Goal: Task Accomplishment & Management: Use online tool/utility

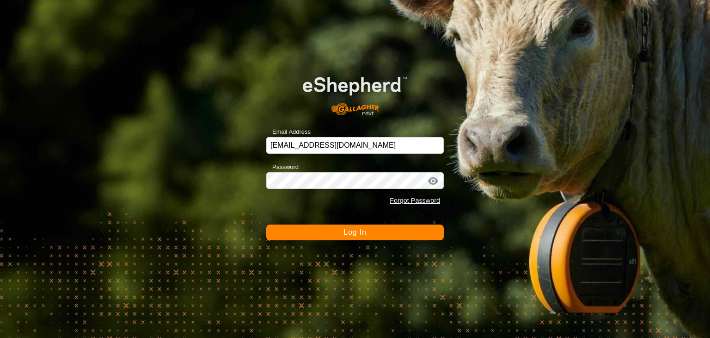
click at [359, 231] on span "Log In" at bounding box center [355, 232] width 23 height 8
click at [359, 231] on button "Log In" at bounding box center [355, 232] width 178 height 16
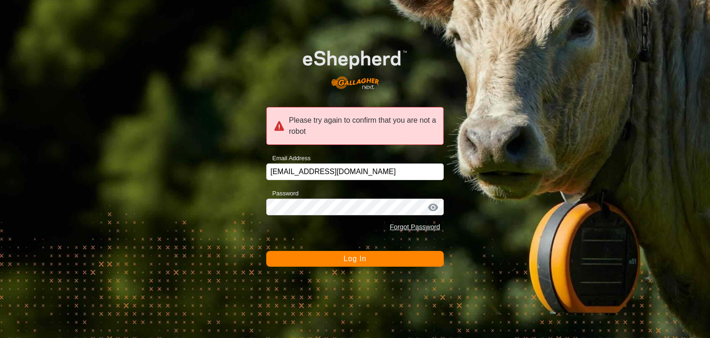
click at [354, 261] on span "Log In" at bounding box center [355, 258] width 23 height 8
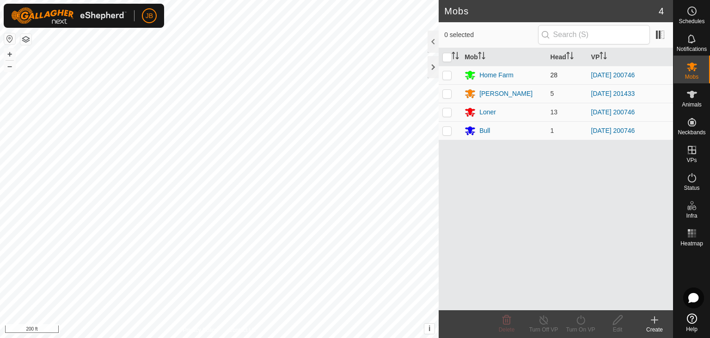
click at [450, 75] on p-checkbox at bounding box center [447, 74] width 9 height 7
click at [446, 72] on p-checkbox at bounding box center [447, 74] width 9 height 7
checkbox input "false"
click at [448, 111] on p-checkbox at bounding box center [447, 111] width 9 height 7
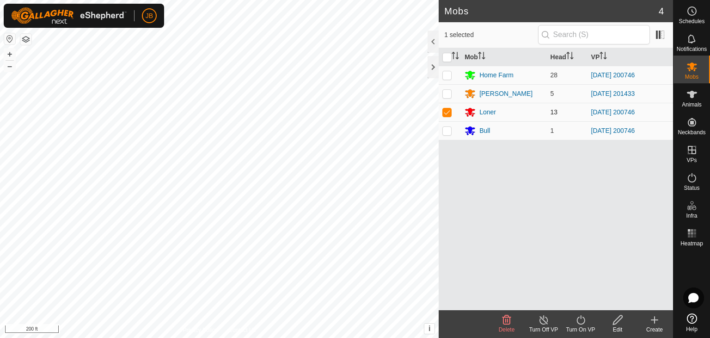
checkbox input "false"
click at [694, 93] on icon at bounding box center [692, 94] width 10 height 7
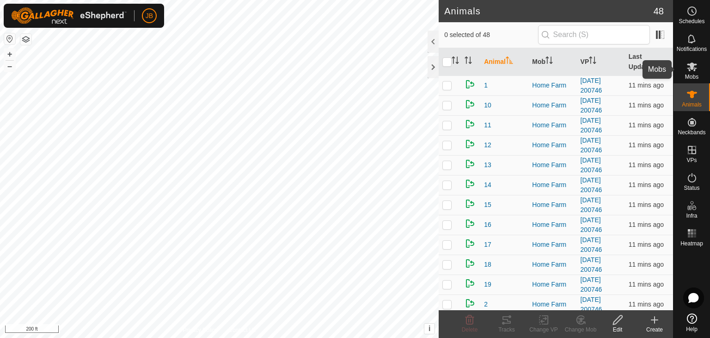
click at [693, 68] on icon at bounding box center [692, 66] width 10 height 9
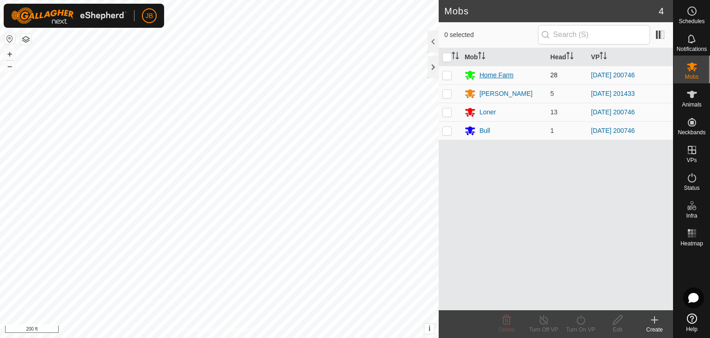
click at [492, 76] on div "Home Farm" at bounding box center [497, 75] width 34 height 10
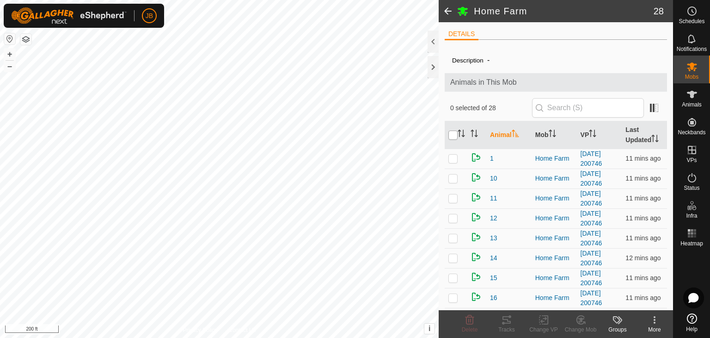
click at [453, 133] on input "checkbox" at bounding box center [453, 134] width 9 height 9
checkbox input "true"
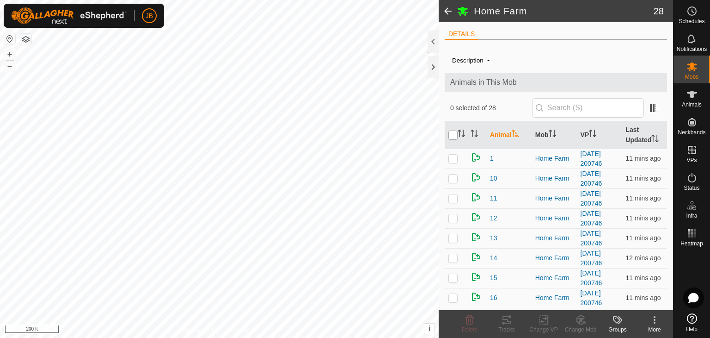
checkbox input "true"
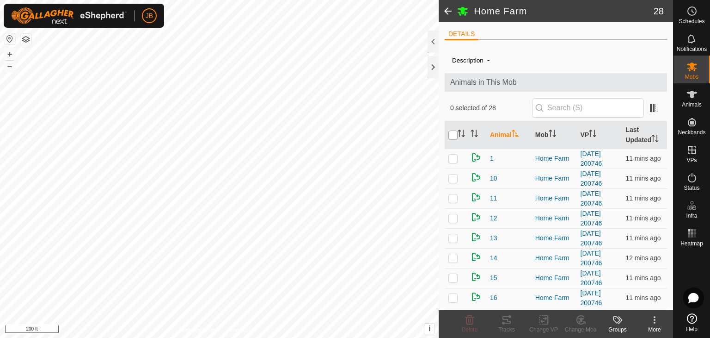
checkbox input "true"
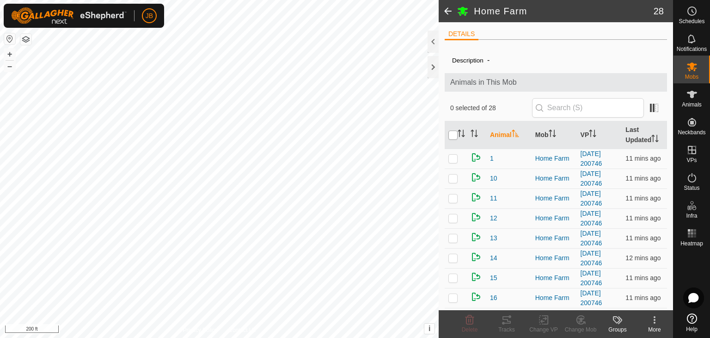
checkbox input "true"
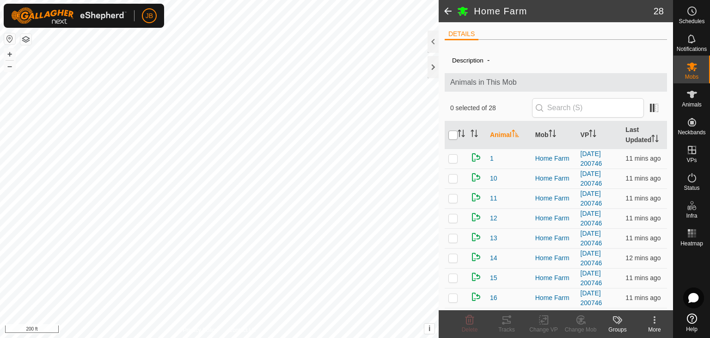
checkbox input "true"
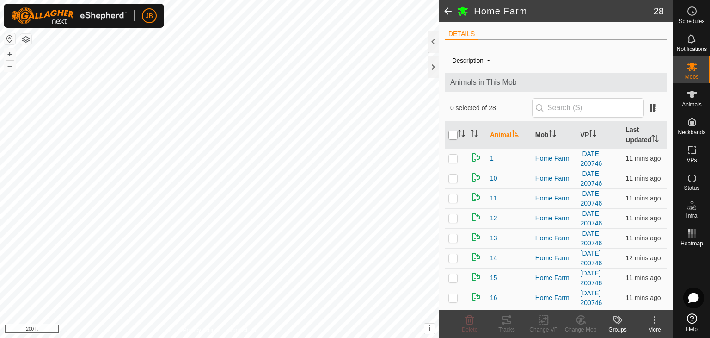
checkbox input "true"
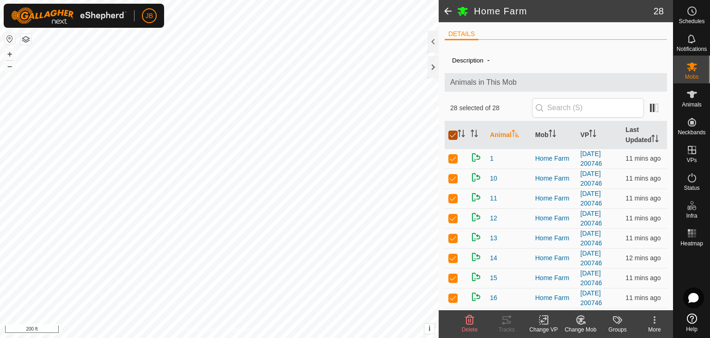
click at [453, 133] on input "checkbox" at bounding box center [453, 134] width 9 height 9
checkbox input "false"
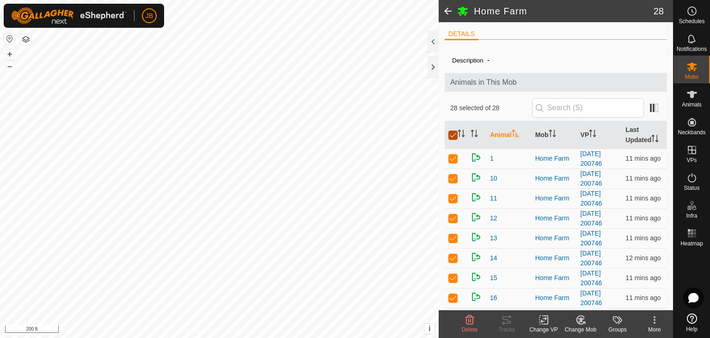
checkbox input "false"
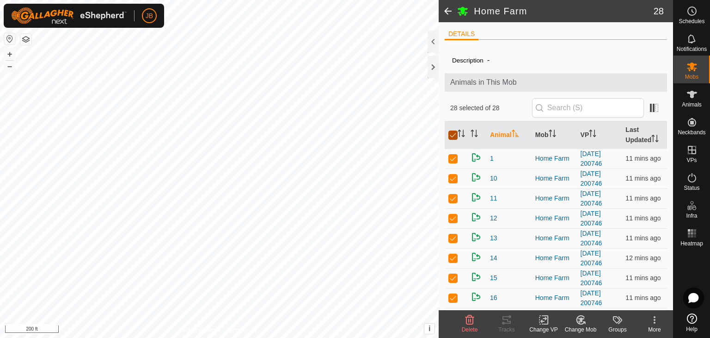
checkbox input "false"
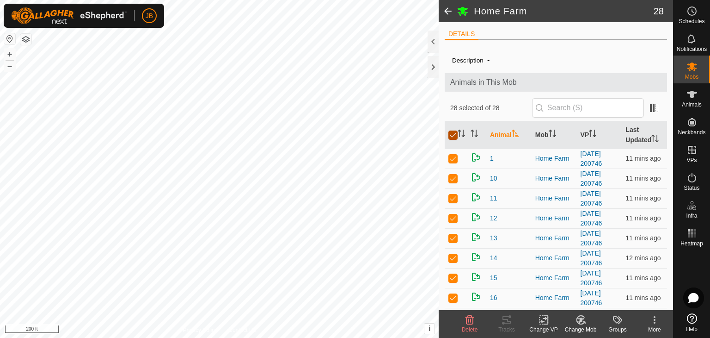
checkbox input "false"
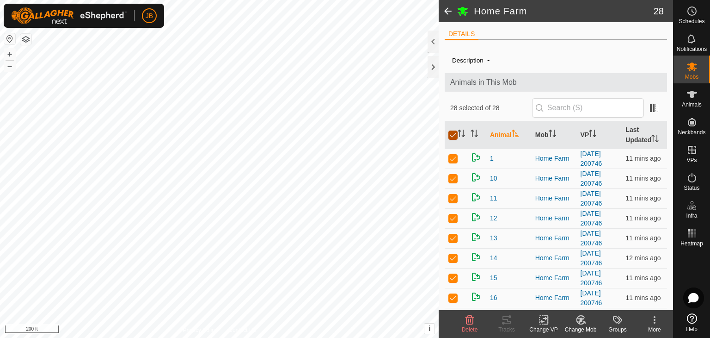
checkbox input "false"
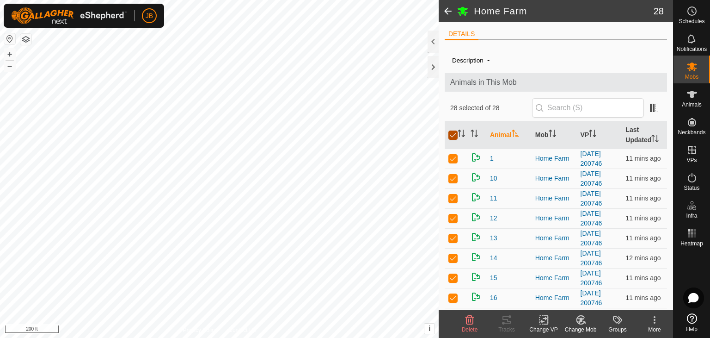
checkbox input "false"
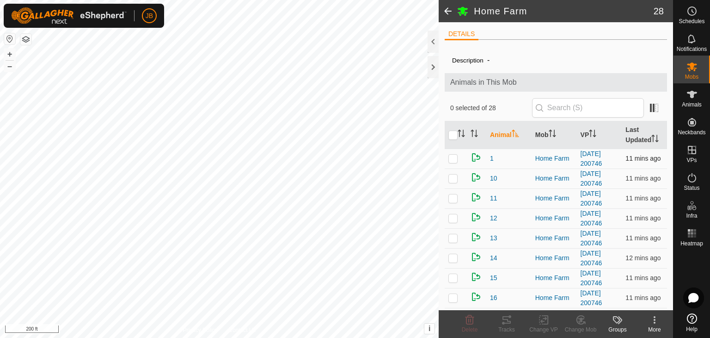
click at [454, 159] on p-checkbox at bounding box center [453, 157] width 9 height 7
checkbox input "true"
click at [453, 181] on td at bounding box center [456, 178] width 22 height 20
checkbox input "true"
click at [453, 200] on p-checkbox at bounding box center [453, 197] width 9 height 7
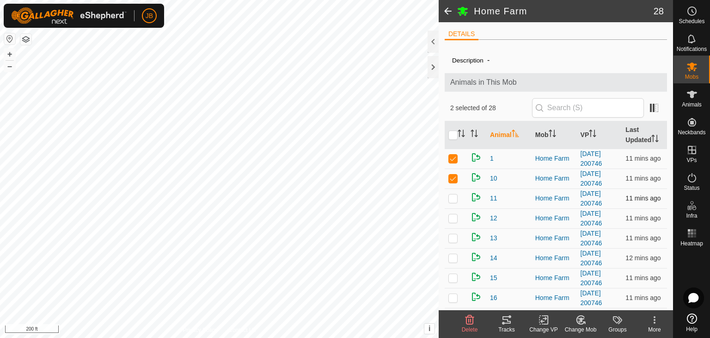
checkbox input "true"
click at [453, 216] on p-checkbox at bounding box center [453, 217] width 9 height 7
checkbox input "true"
click at [453, 231] on td at bounding box center [456, 238] width 22 height 20
checkbox input "true"
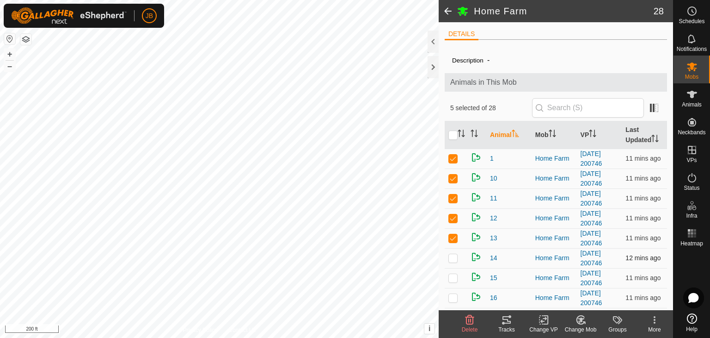
click at [454, 254] on p-checkbox at bounding box center [453, 257] width 9 height 7
checkbox input "true"
click at [454, 271] on td at bounding box center [456, 278] width 22 height 20
checkbox input "true"
click at [451, 296] on p-checkbox at bounding box center [453, 297] width 9 height 7
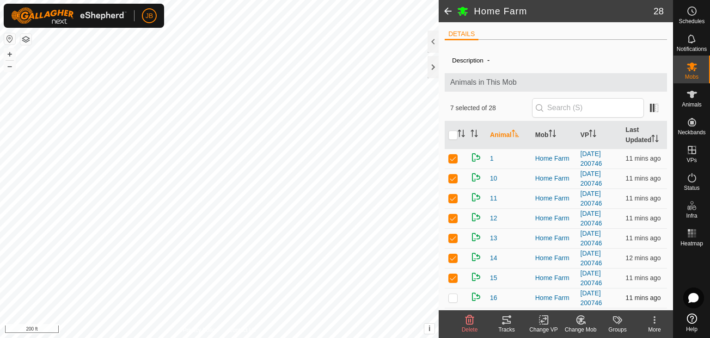
checkbox input "true"
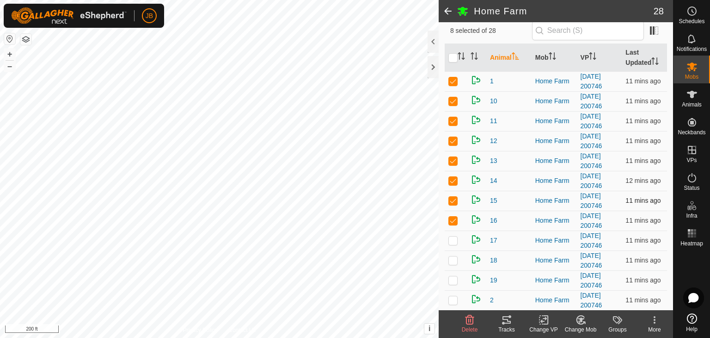
scroll to position [83, 0]
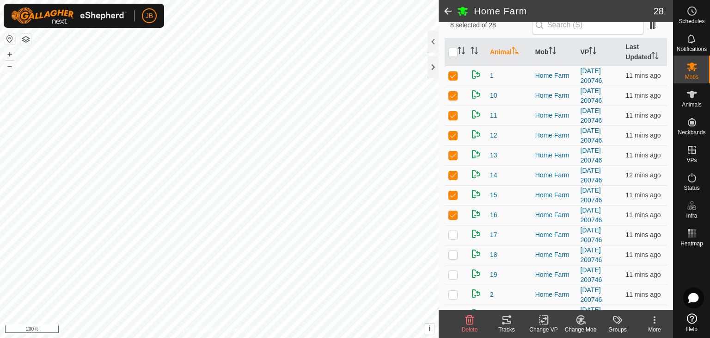
click at [452, 232] on p-checkbox at bounding box center [453, 234] width 9 height 7
checkbox input "true"
click at [453, 245] on td at bounding box center [456, 255] width 22 height 20
checkbox input "true"
click at [452, 279] on td at bounding box center [456, 274] width 22 height 20
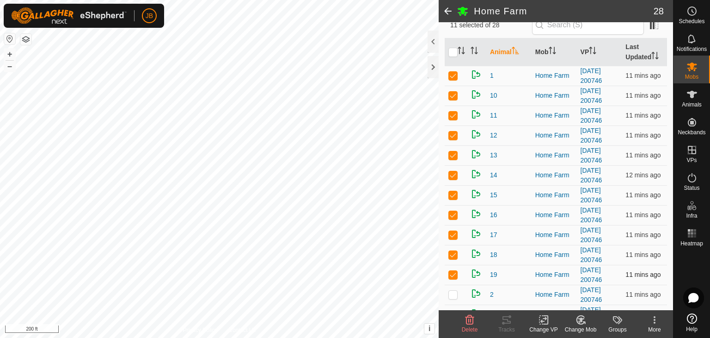
click at [452, 279] on td at bounding box center [456, 274] width 22 height 20
checkbox input "false"
click at [509, 318] on icon at bounding box center [506, 319] width 11 height 11
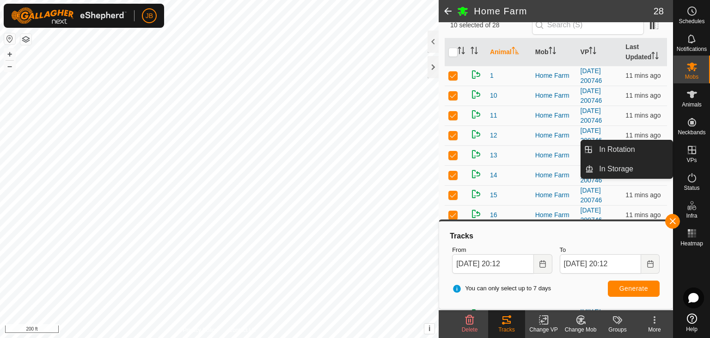
click at [695, 150] on icon at bounding box center [692, 150] width 8 height 8
click at [628, 147] on link "In Rotation" at bounding box center [633, 149] width 79 height 18
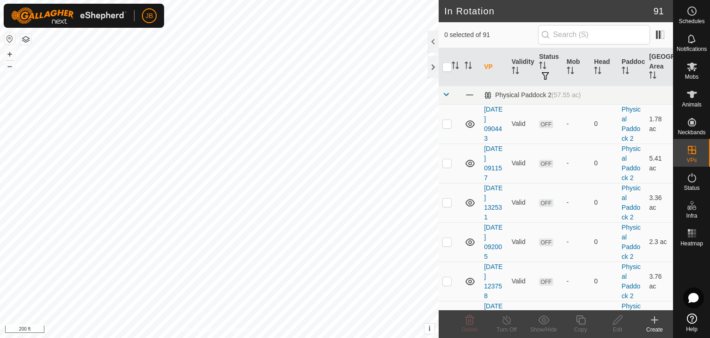
click at [657, 318] on icon at bounding box center [654, 319] width 11 height 11
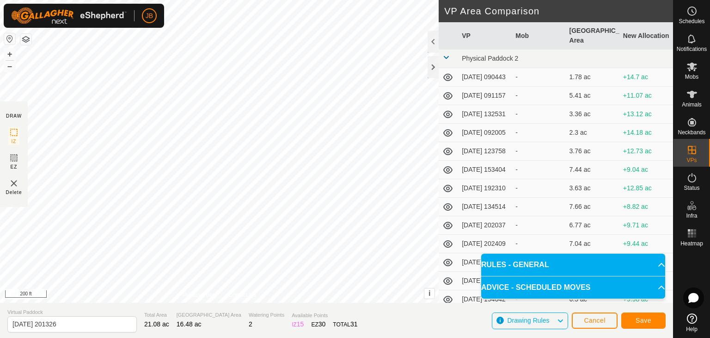
click at [479, 204] on div "DRAW IZ EZ Delete Privacy Policy Contact Us IZ interior angle must be larger th…" at bounding box center [336, 151] width 673 height 302
click at [652, 319] on button "Save" at bounding box center [643, 320] width 44 height 16
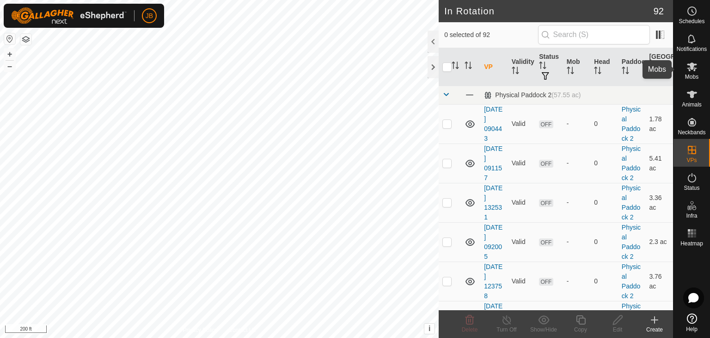
click at [693, 66] on icon at bounding box center [692, 66] width 10 height 9
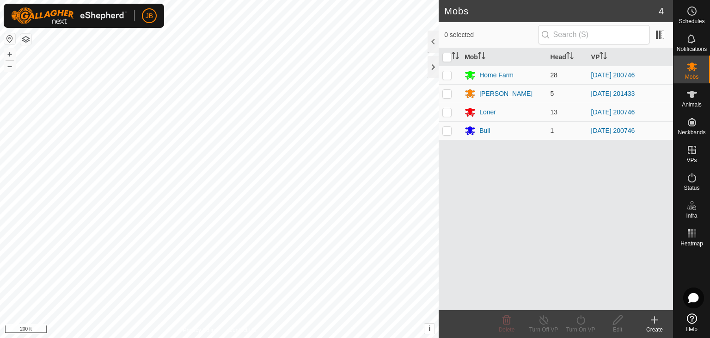
click at [448, 74] on p-checkbox at bounding box center [447, 74] width 9 height 7
checkbox input "true"
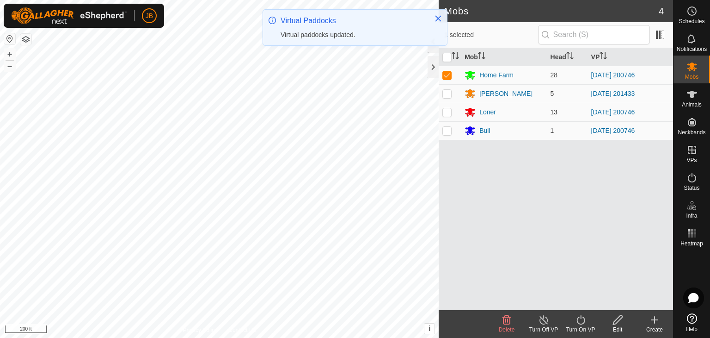
click at [452, 112] on td at bounding box center [450, 112] width 22 height 18
checkbox input "true"
click at [447, 132] on p-checkbox at bounding box center [447, 130] width 9 height 7
checkbox input "true"
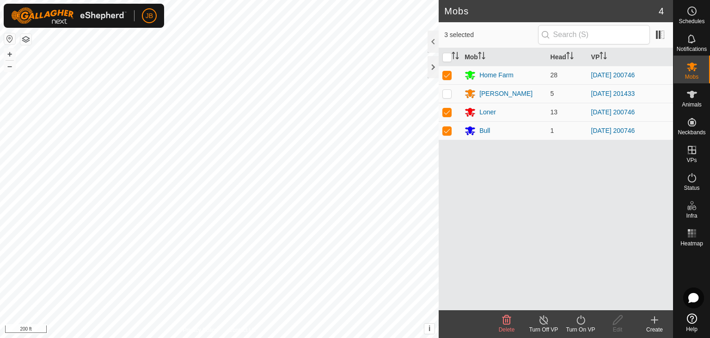
click at [579, 315] on icon at bounding box center [581, 319] width 12 height 11
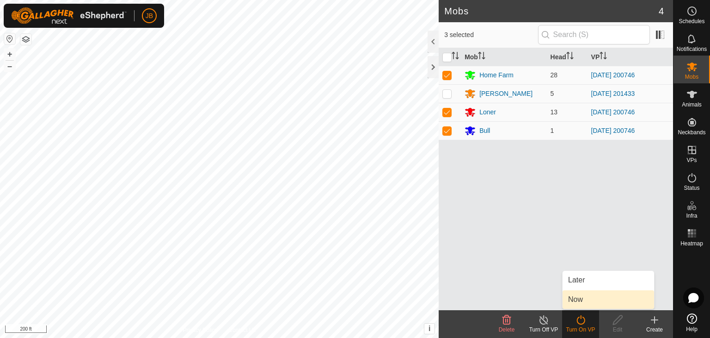
click at [575, 302] on link "Now" at bounding box center [609, 299] width 92 height 18
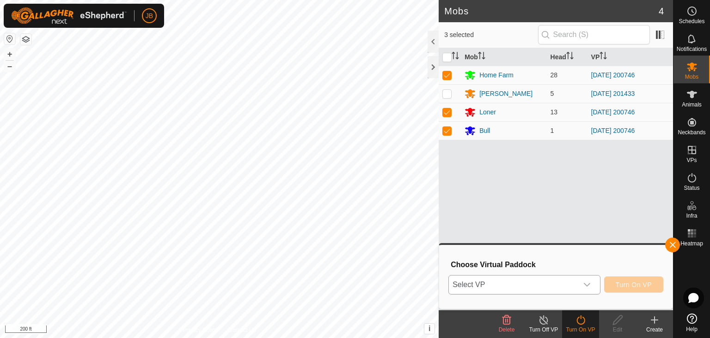
click at [591, 279] on div "dropdown trigger" at bounding box center [587, 284] width 18 height 18
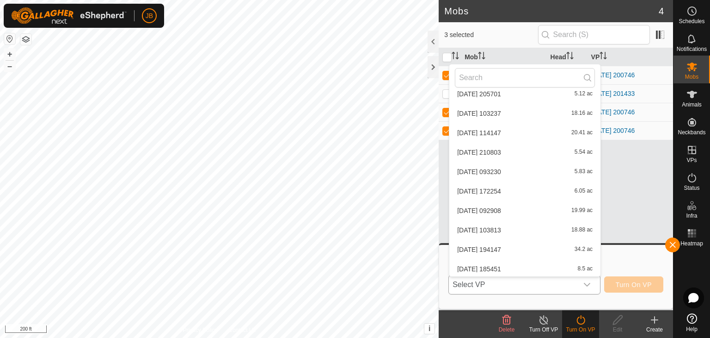
scroll to position [1239, 0]
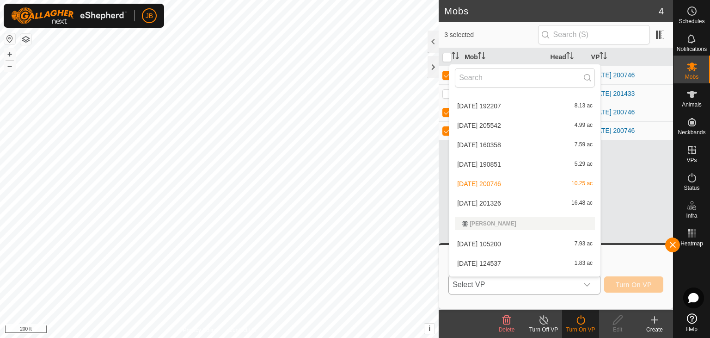
click at [494, 202] on li "[DATE] 201326 16.48 ac" at bounding box center [524, 203] width 151 height 18
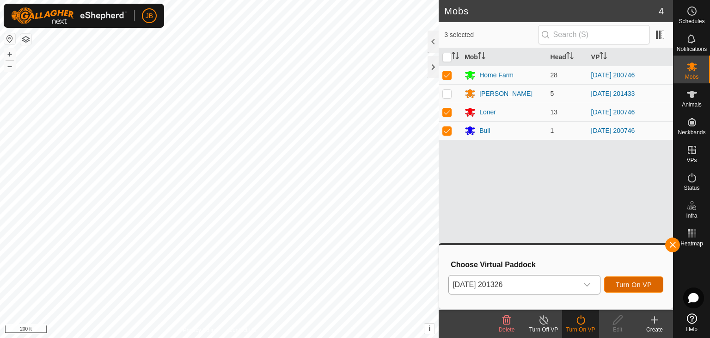
click at [633, 283] on span "Turn On VP" at bounding box center [634, 284] width 36 height 7
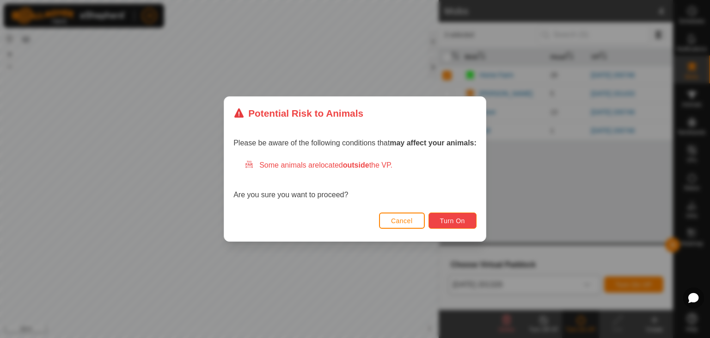
click at [451, 220] on span "Turn On" at bounding box center [452, 220] width 25 height 7
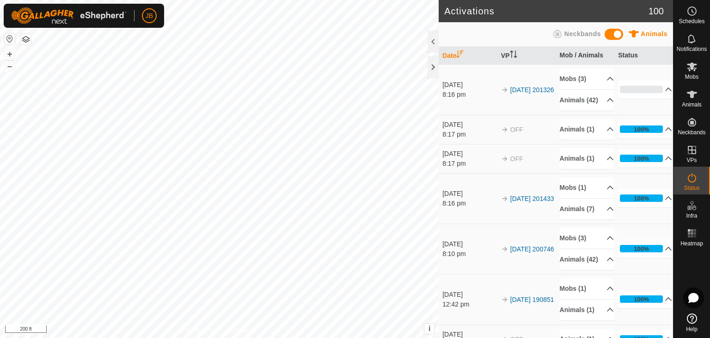
click at [443, 284] on div "Activations 100 Animals Neckbands Date VP Mob / Animals Status [DATE] 8:16 pm 2…" at bounding box center [336, 169] width 673 height 338
